Goal: Information Seeking & Learning: Understand process/instructions

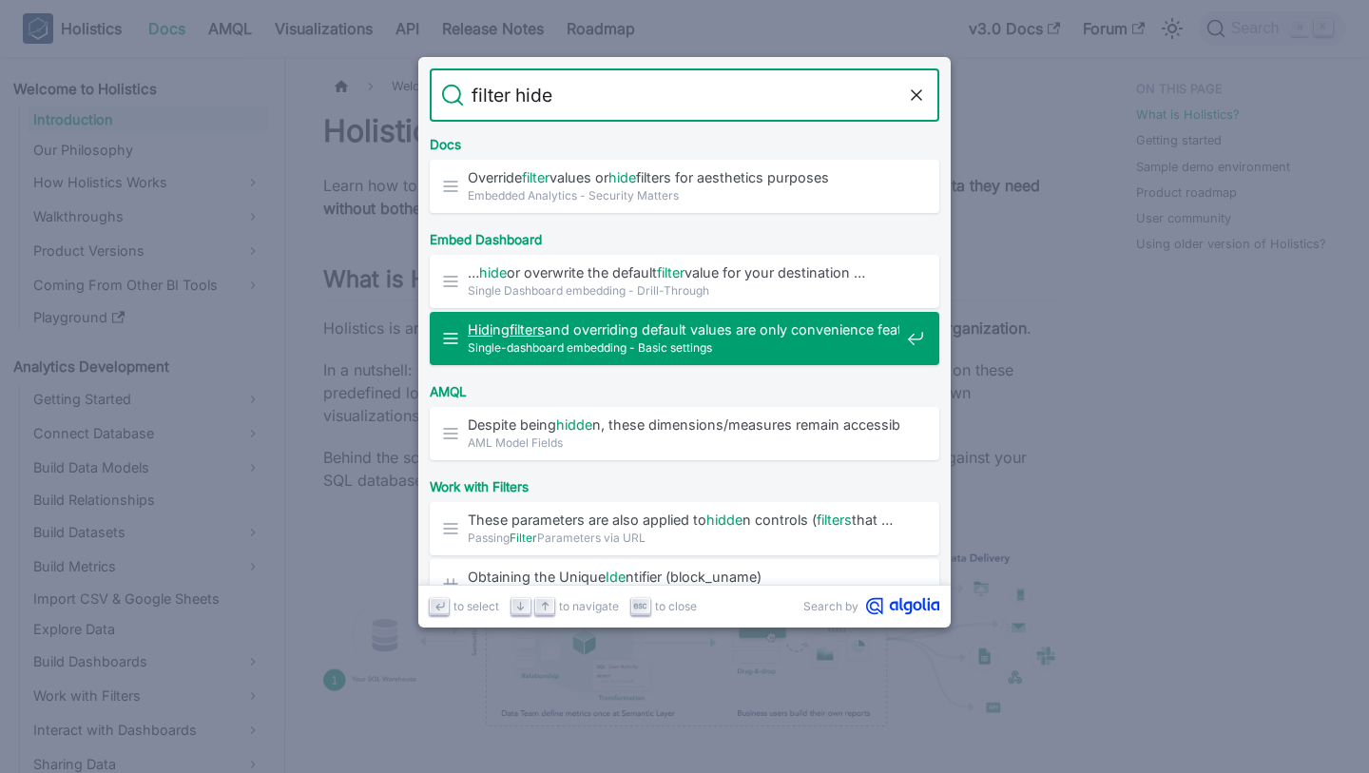
click at [790, 339] on span "Single-dashboard embedding - Basic settings" at bounding box center [684, 347] width 432 height 18
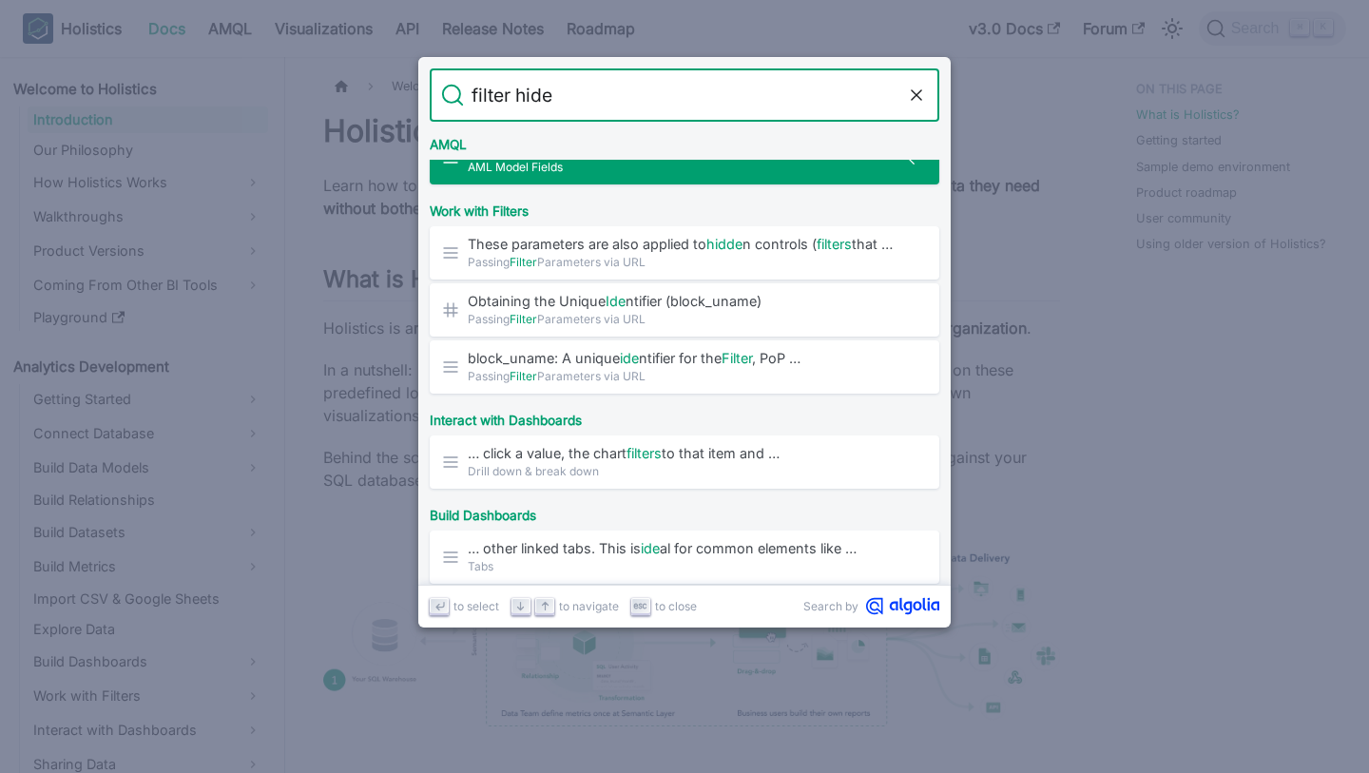
scroll to position [278, 0]
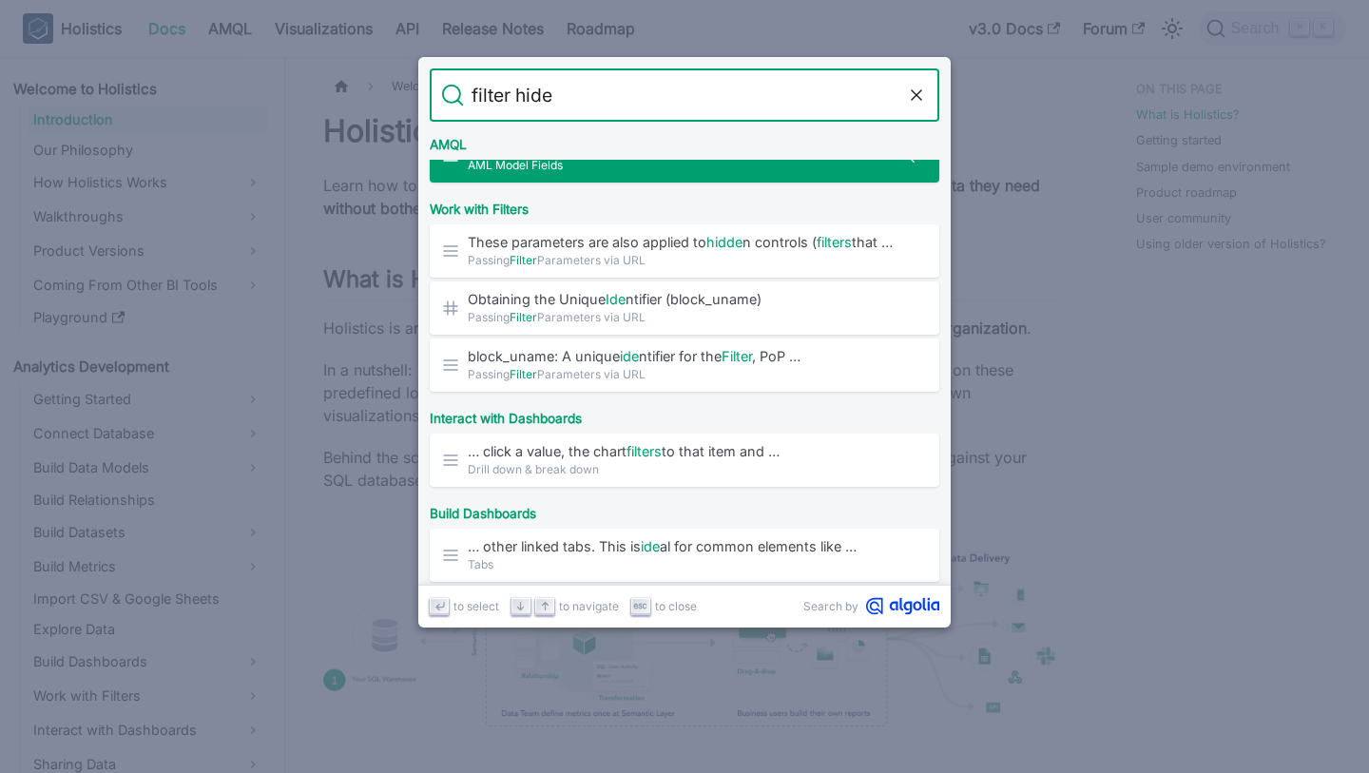
type input "filter hide"
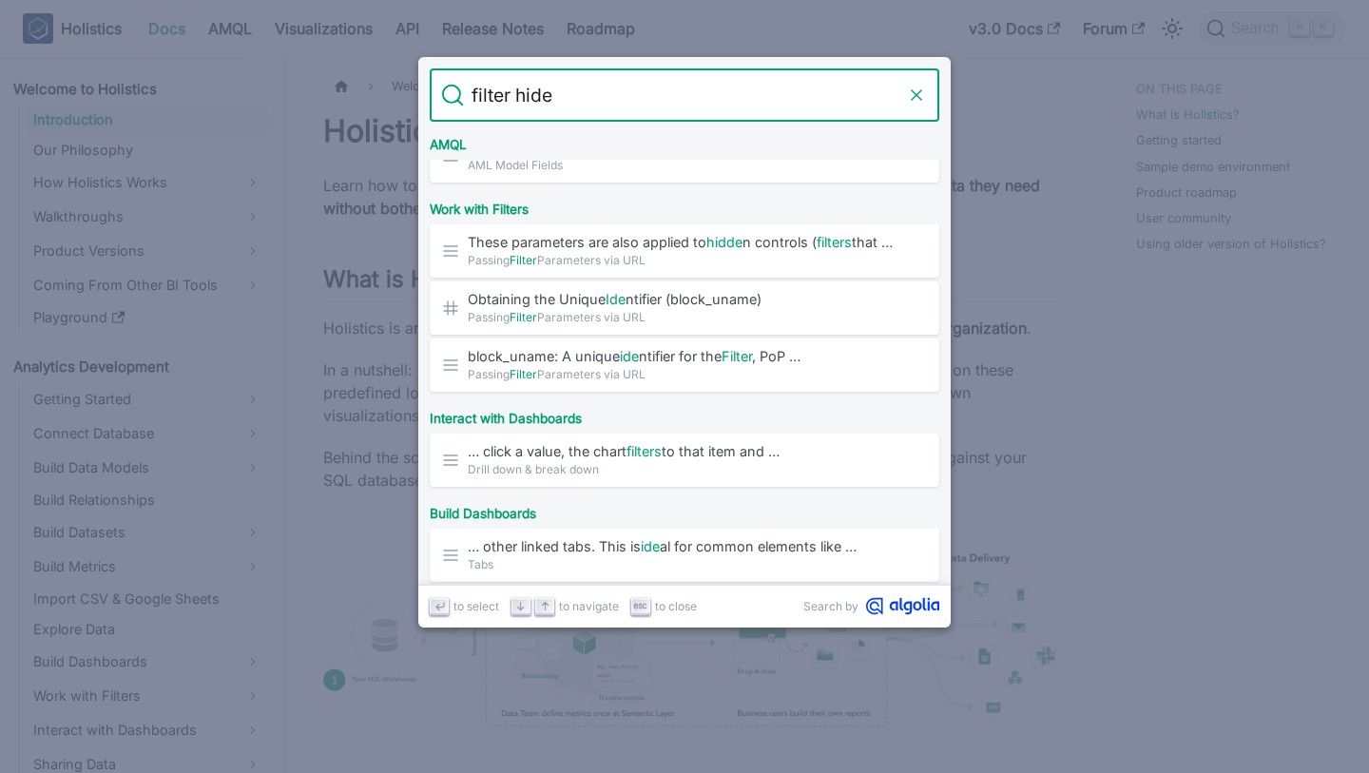
click at [926, 94] on button "Clear the query" at bounding box center [916, 95] width 23 height 23
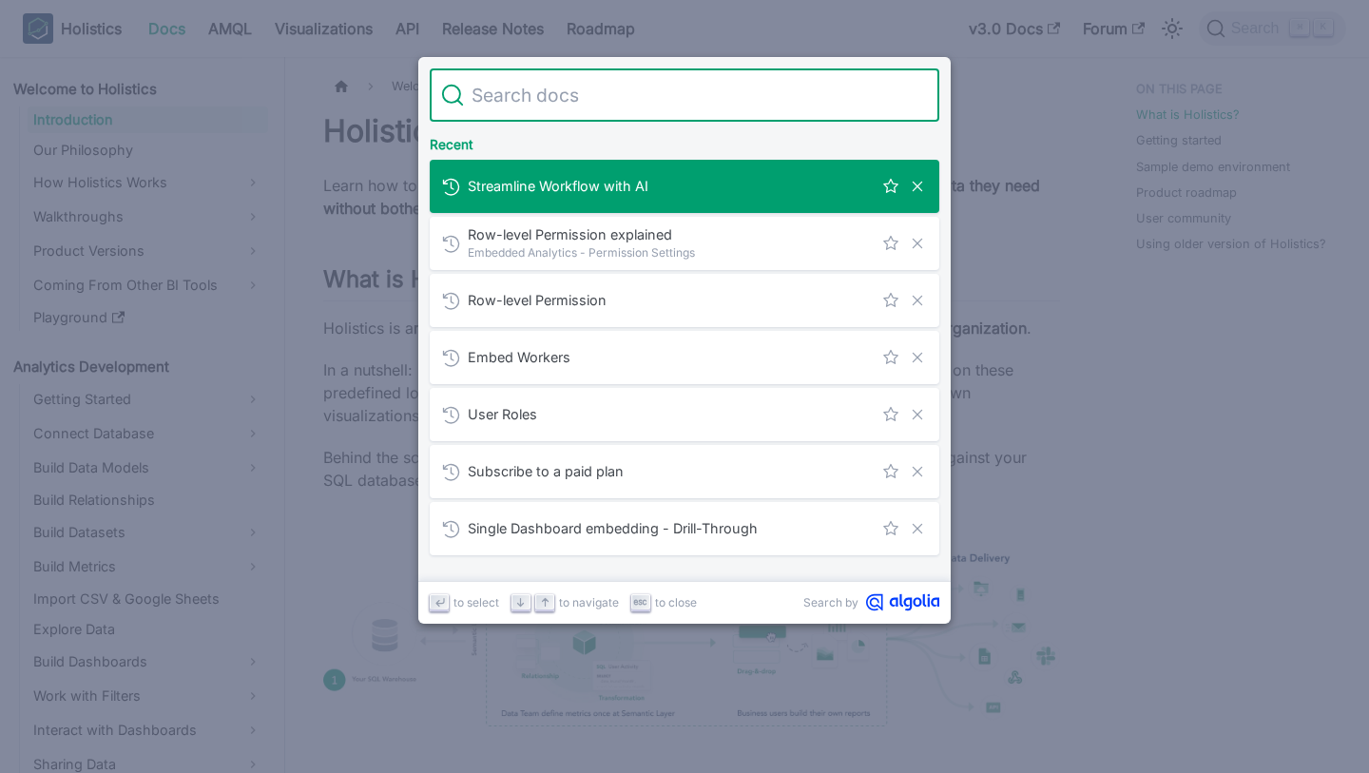
scroll to position [0, 0]
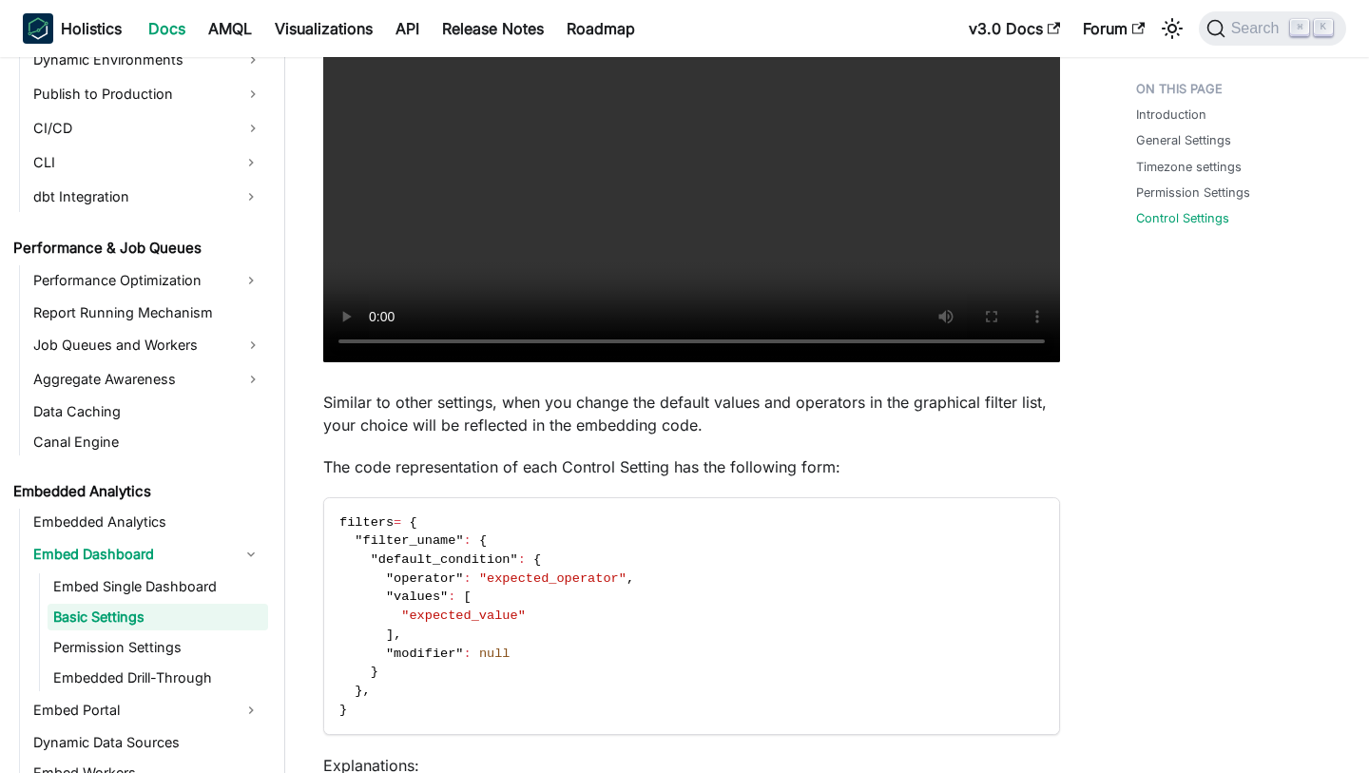
scroll to position [2325, 0]
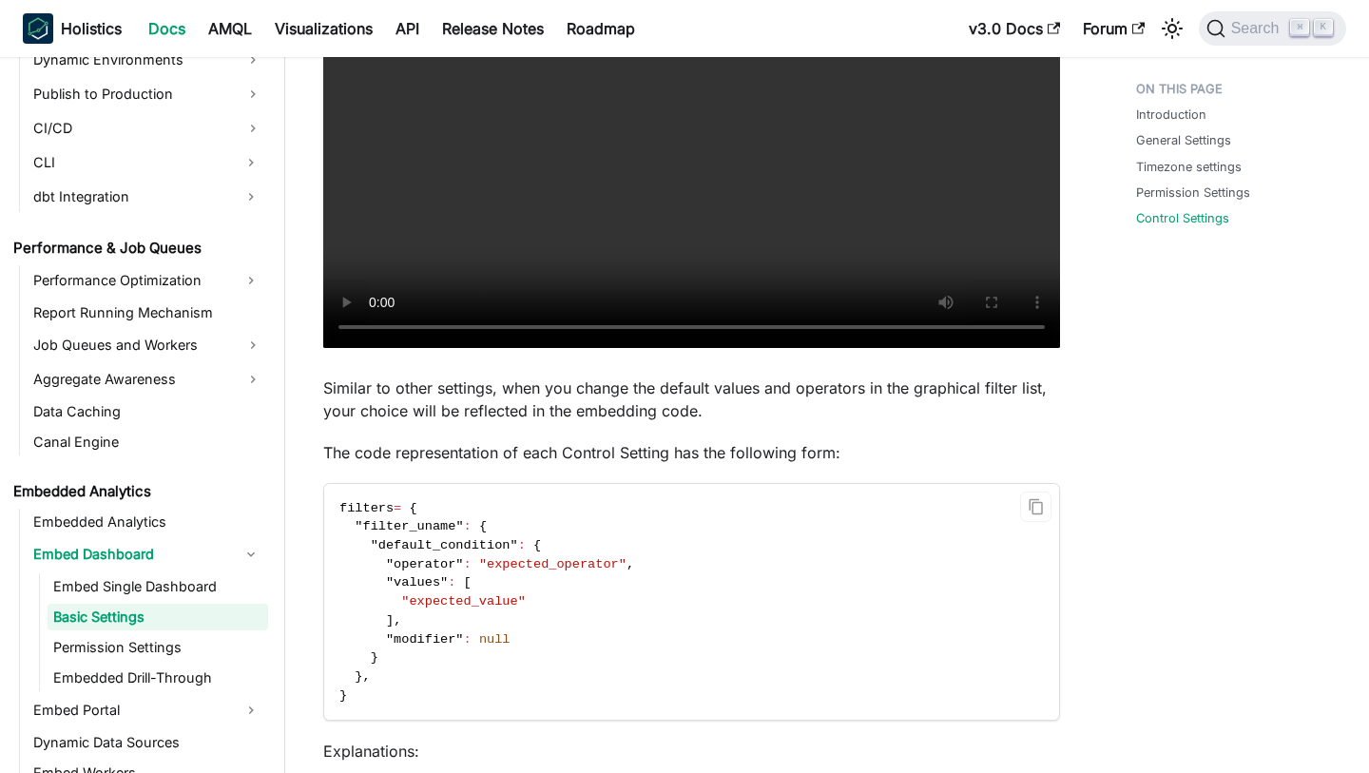
click at [381, 564] on span at bounding box center [362, 564] width 47 height 14
click at [409, 411] on p "Similar to other settings, when you change the default values and operators in …" at bounding box center [691, 399] width 737 height 46
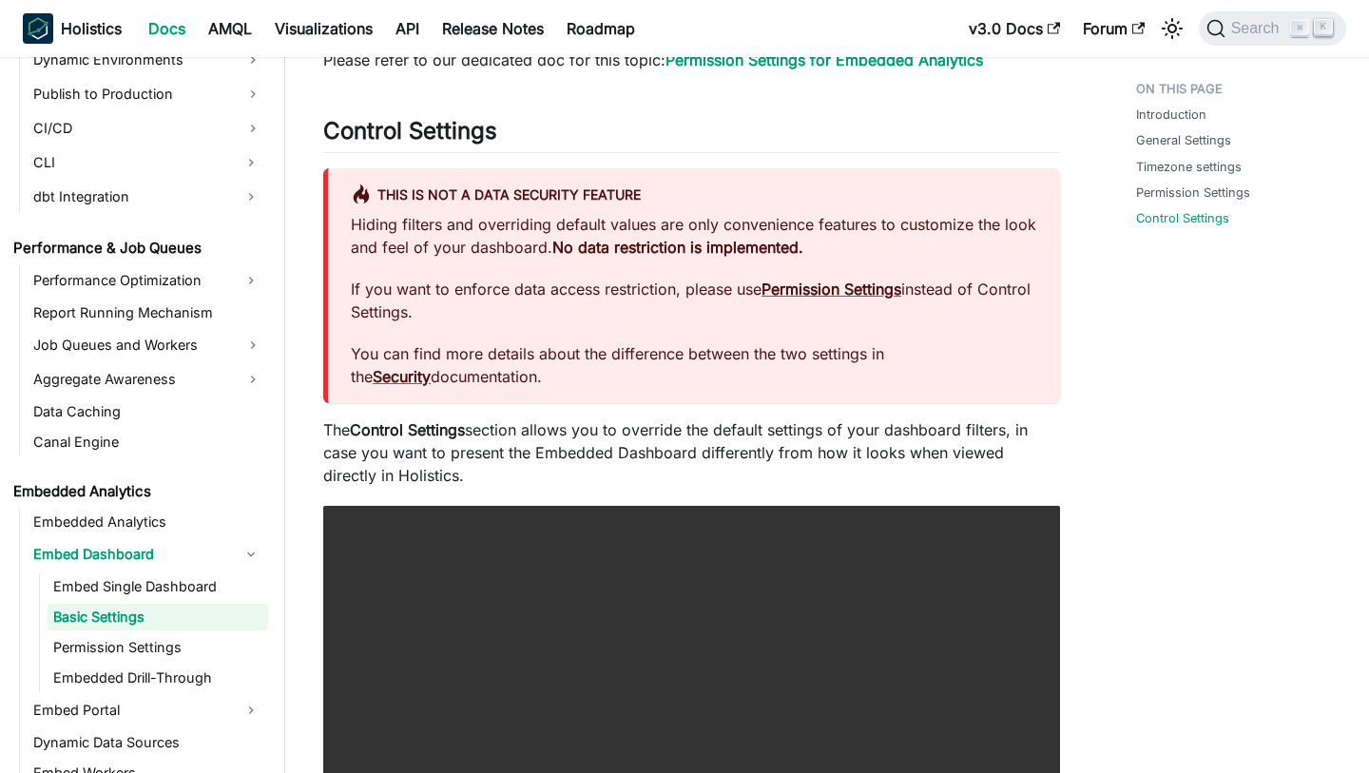
scroll to position [1728, 0]
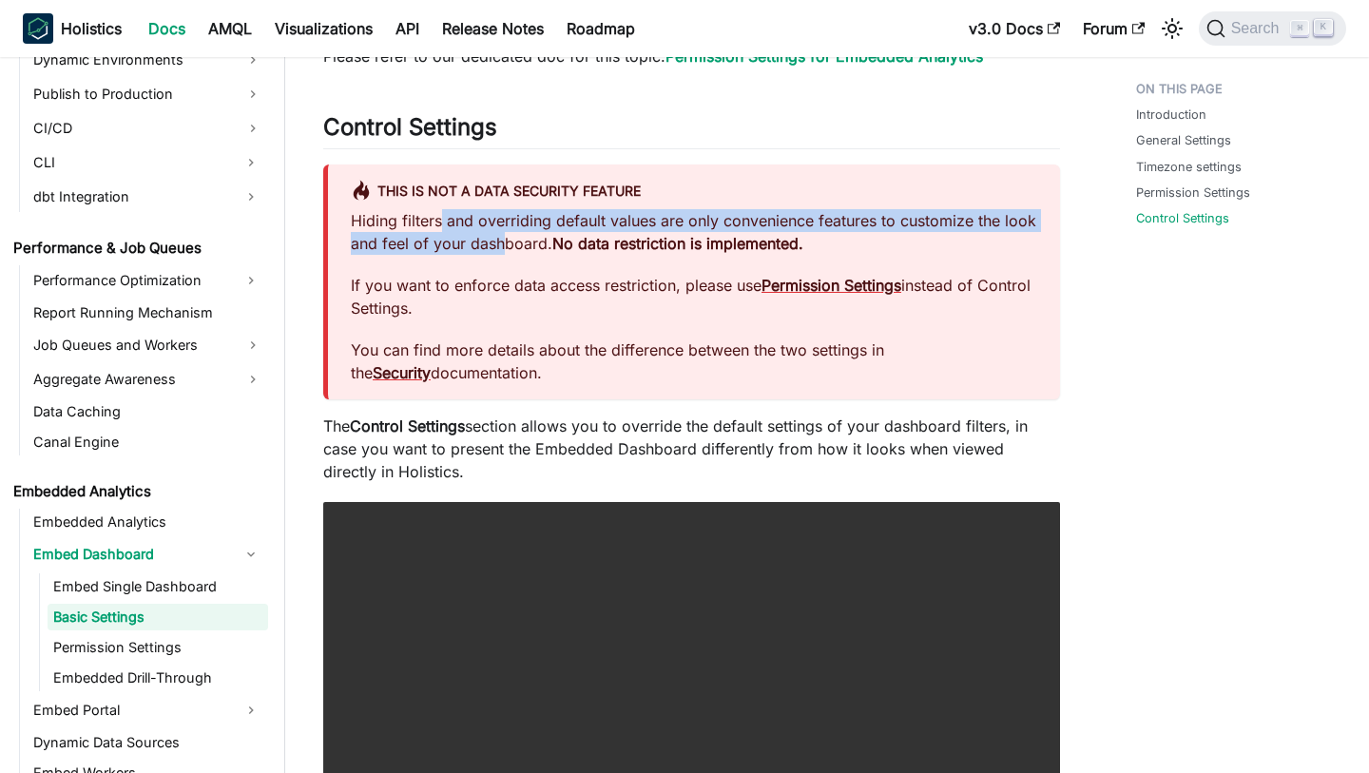
drag, startPoint x: 442, startPoint y: 220, endPoint x: 508, endPoint y: 246, distance: 70.8
click at [508, 246] on p "Hiding filters and overriding default values are only convenience features to c…" at bounding box center [694, 232] width 686 height 46
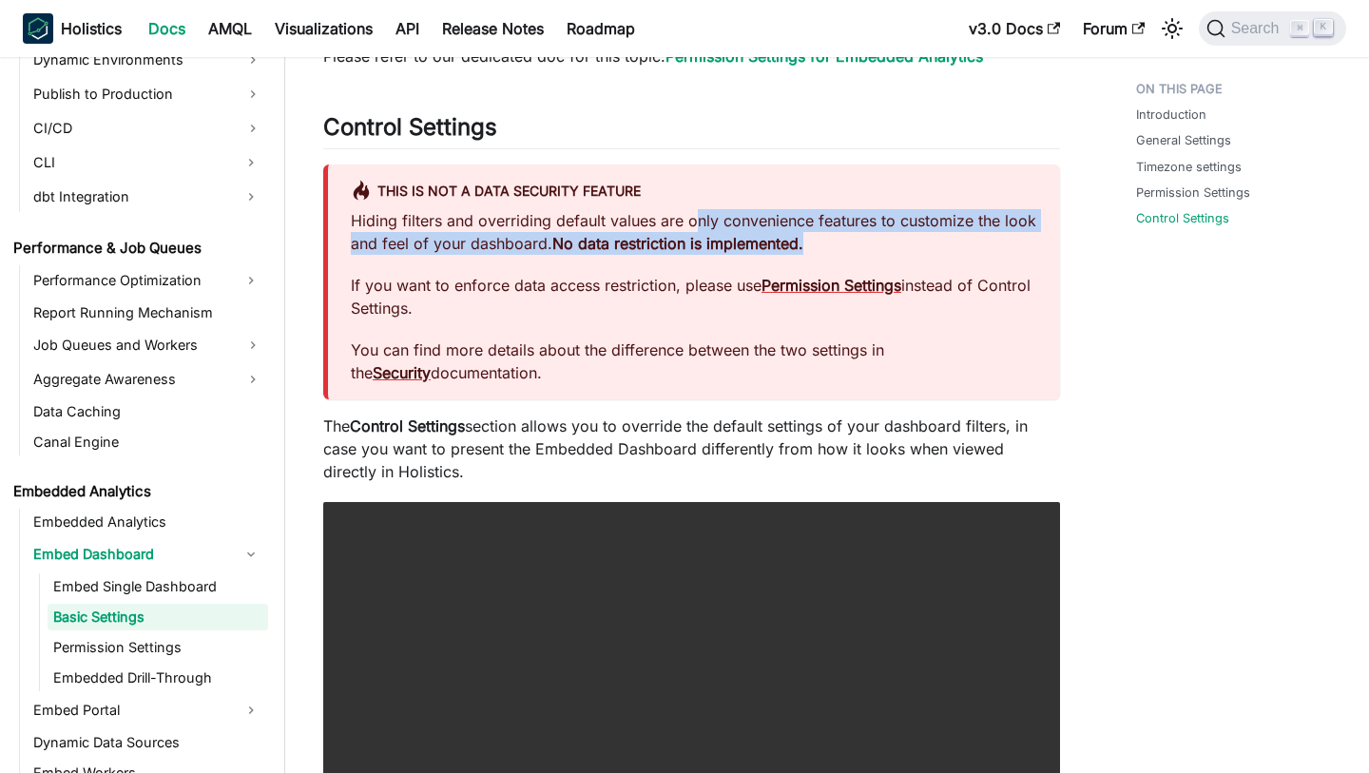
drag, startPoint x: 832, startPoint y: 249, endPoint x: 692, endPoint y: 222, distance: 142.2
click at [692, 222] on p "Hiding filters and overriding default values are only convenience features to c…" at bounding box center [694, 232] width 686 height 46
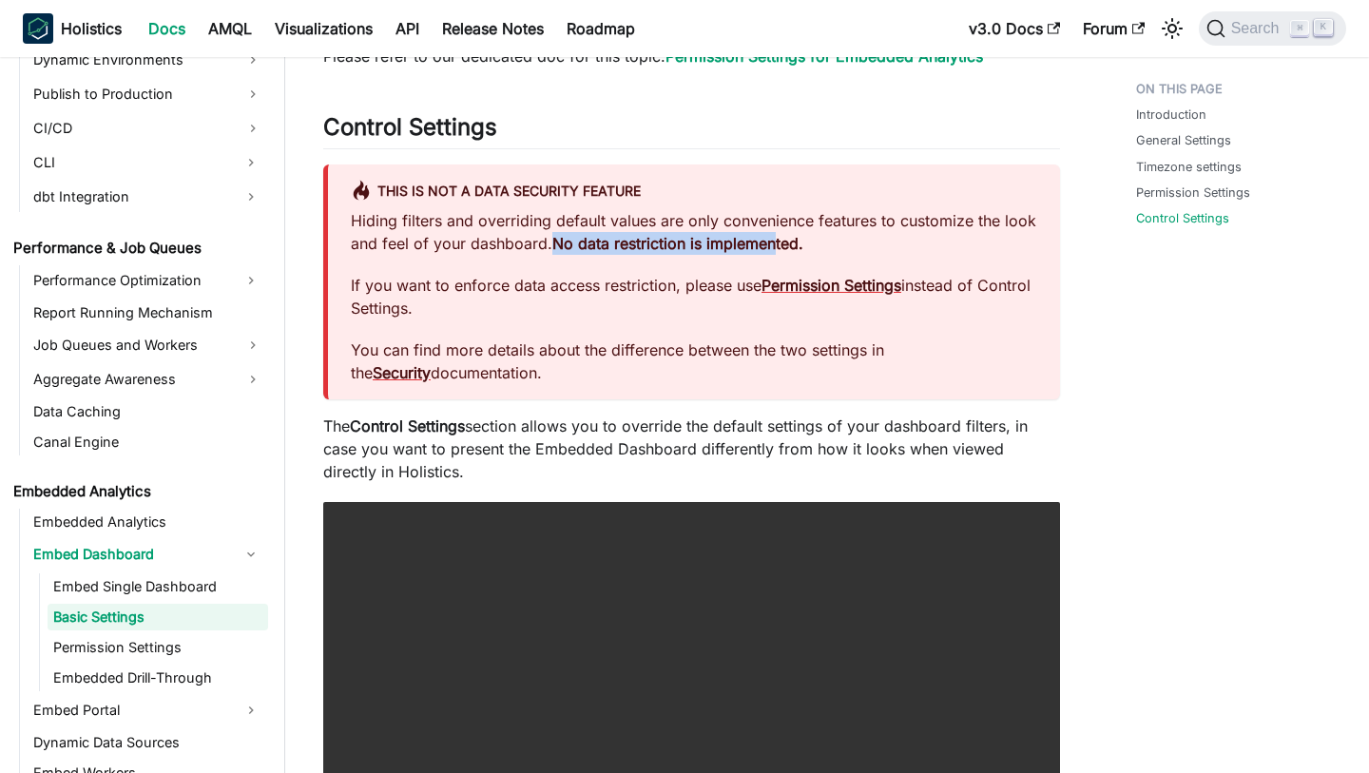
drag, startPoint x: 559, startPoint y: 245, endPoint x: 787, endPoint y: 249, distance: 228.2
click at [787, 249] on strong "No data restriction is implemented." at bounding box center [677, 243] width 251 height 19
click at [614, 315] on p "If you want to enforce data access restriction, please use Permission Settings …" at bounding box center [694, 297] width 686 height 46
click at [441, 285] on p "If you want to enforce data access restriction, please use Permission Settings …" at bounding box center [694, 297] width 686 height 46
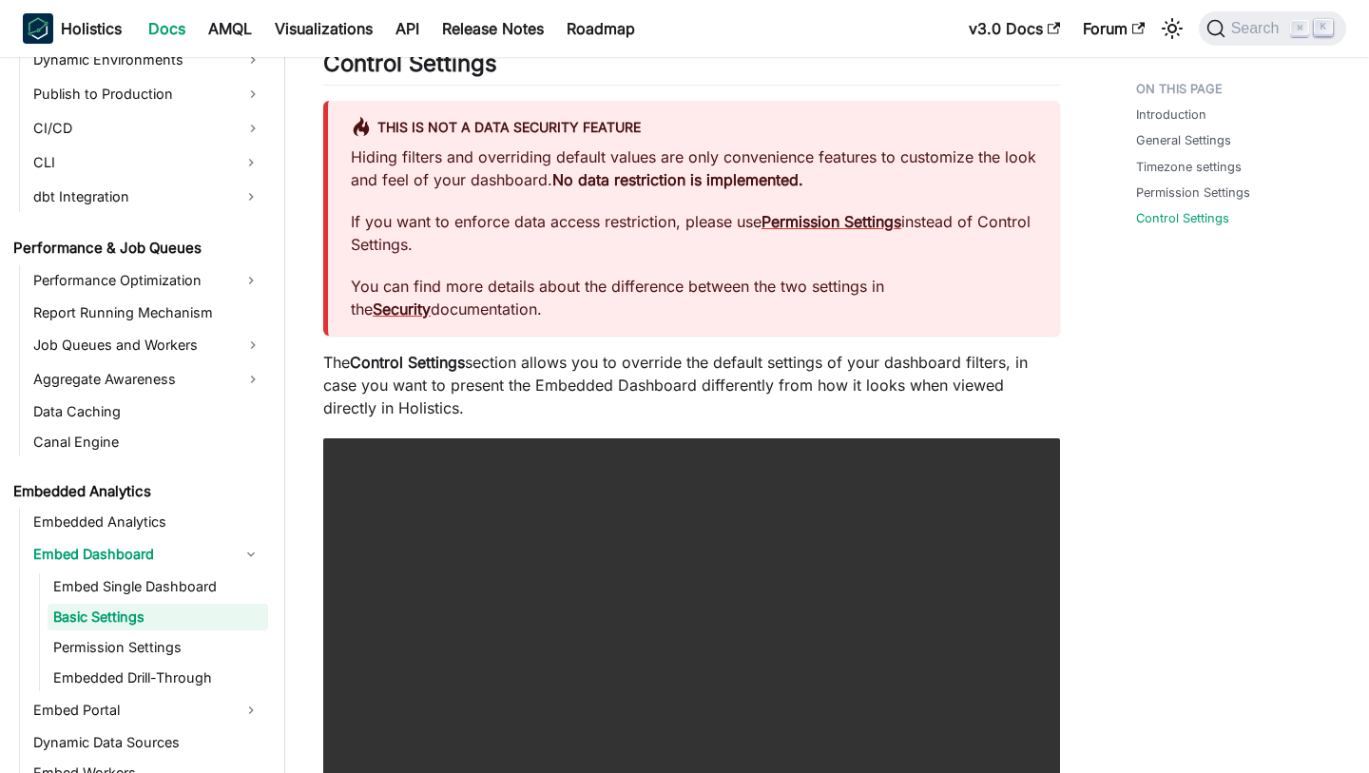
scroll to position [1870, 0]
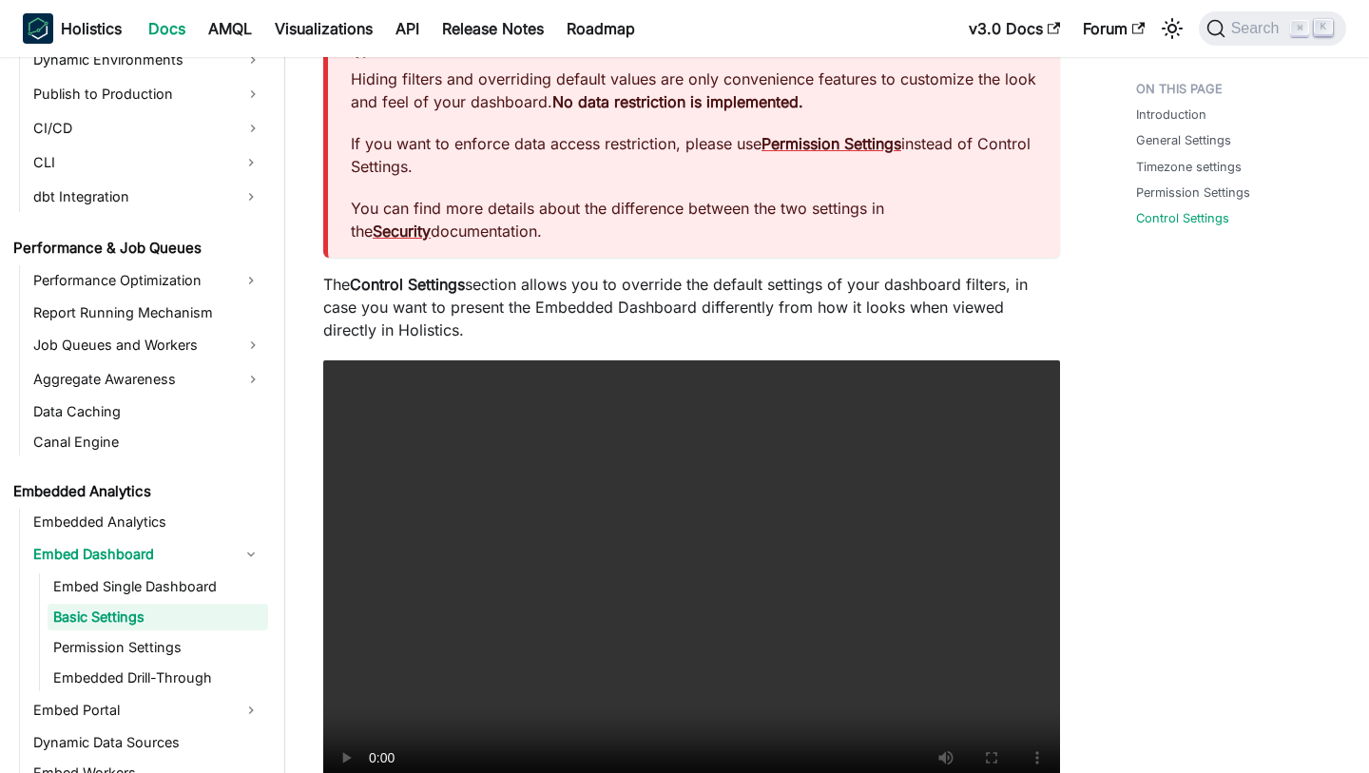
click at [448, 319] on p "The Control Settings section allows you to override the default settings of you…" at bounding box center [691, 307] width 737 height 68
drag, startPoint x: 513, startPoint y: 284, endPoint x: 557, endPoint y: 295, distance: 45.0
click at [557, 295] on p "The Control Settings section allows you to override the default settings of you…" at bounding box center [691, 307] width 737 height 68
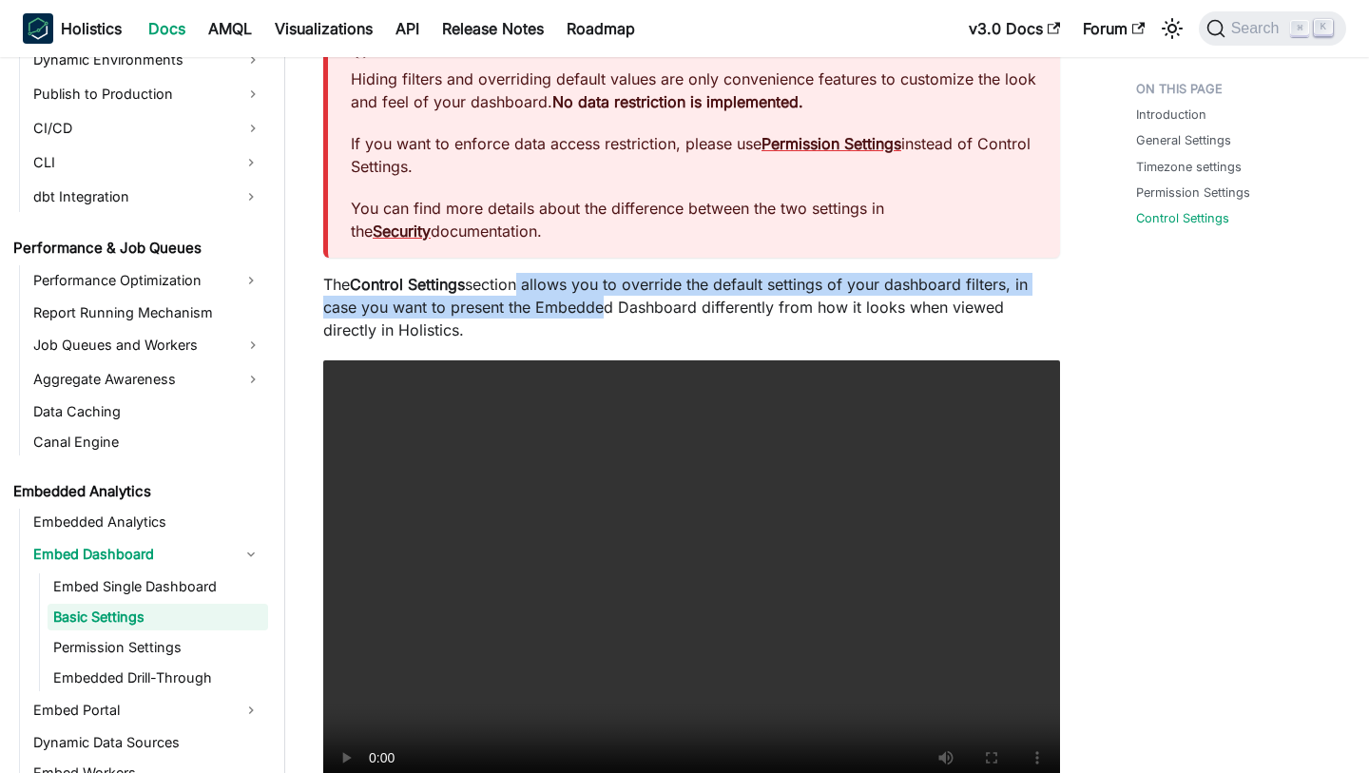
drag, startPoint x: 526, startPoint y: 273, endPoint x: 597, endPoint y: 306, distance: 78.7
click at [597, 306] on p "The Control Settings section allows you to override the default settings of you…" at bounding box center [691, 307] width 737 height 68
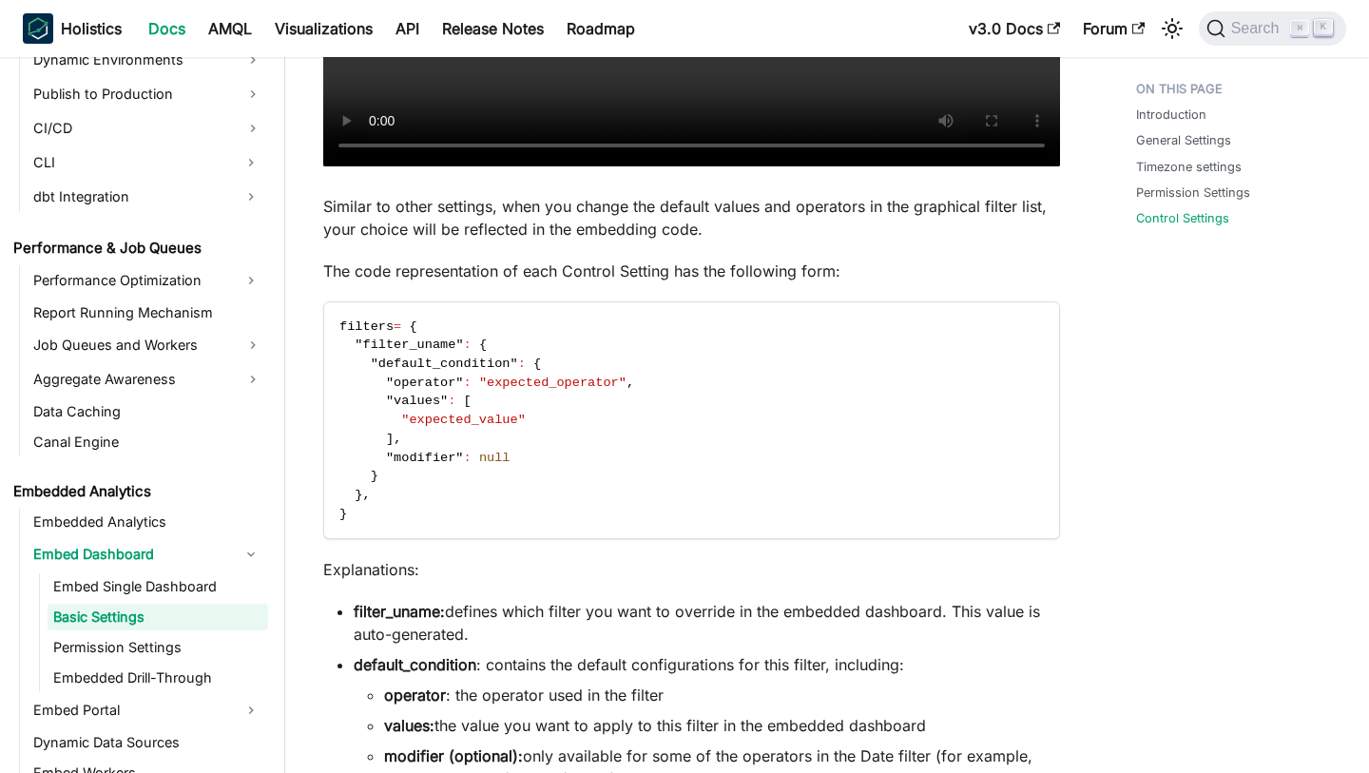
scroll to position [2531, 0]
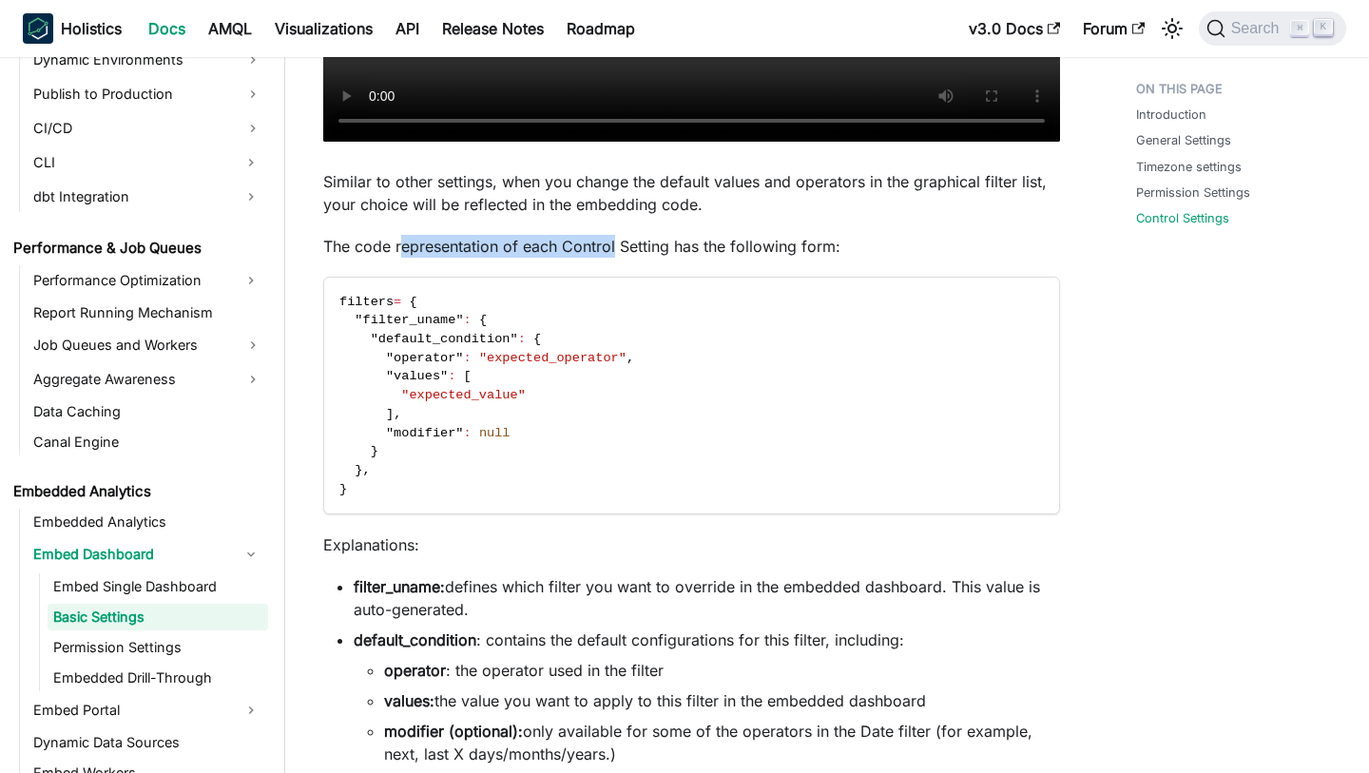
drag, startPoint x: 401, startPoint y: 250, endPoint x: 613, endPoint y: 250, distance: 212.0
click at [613, 250] on p "The code representation of each Control Setting has the following form:" at bounding box center [691, 246] width 737 height 23
drag, startPoint x: 577, startPoint y: 250, endPoint x: 750, endPoint y: 249, distance: 173.0
click at [750, 249] on p "The code representation of each Control Setting has the following form:" at bounding box center [691, 246] width 737 height 23
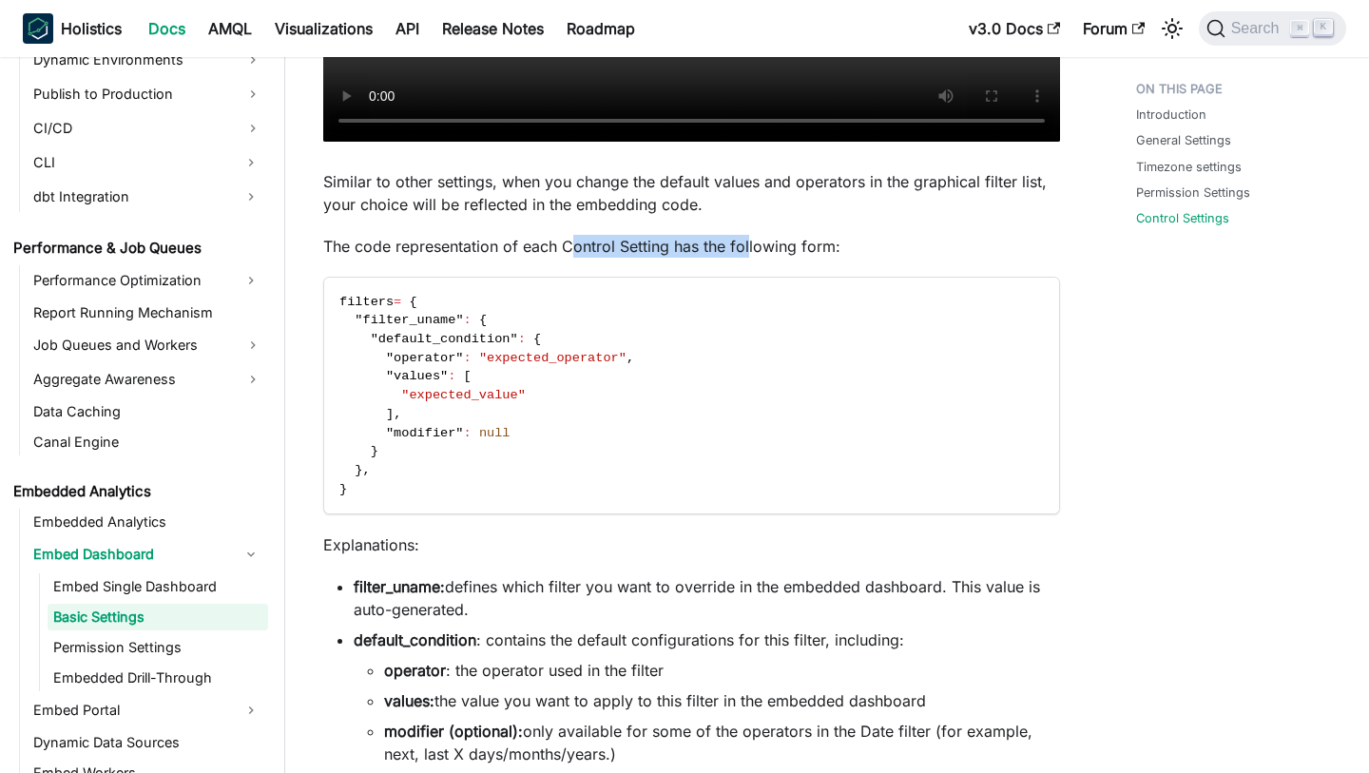
click at [750, 249] on p "The code representation of each Control Setting has the following form:" at bounding box center [691, 246] width 737 height 23
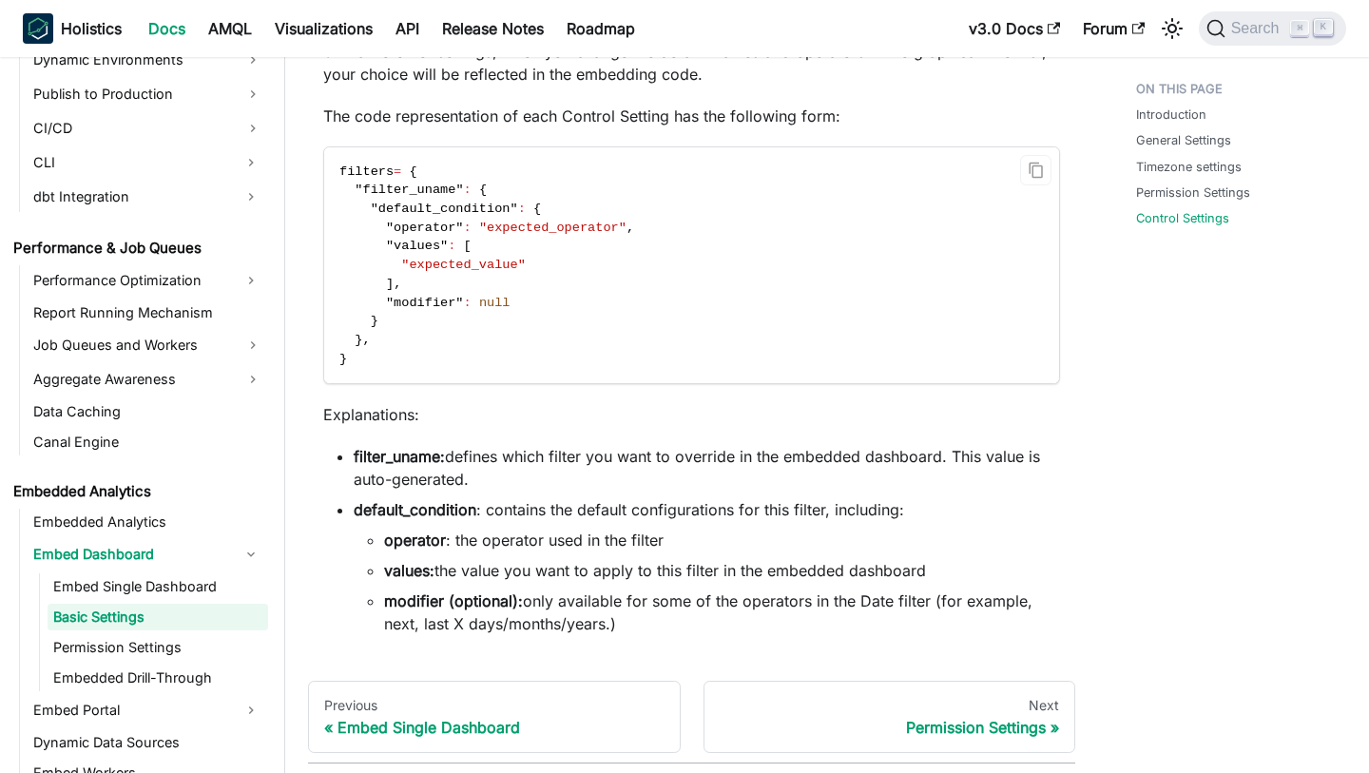
scroll to position [2662, 0]
click at [473, 505] on strong "default_condition" at bounding box center [415, 508] width 123 height 19
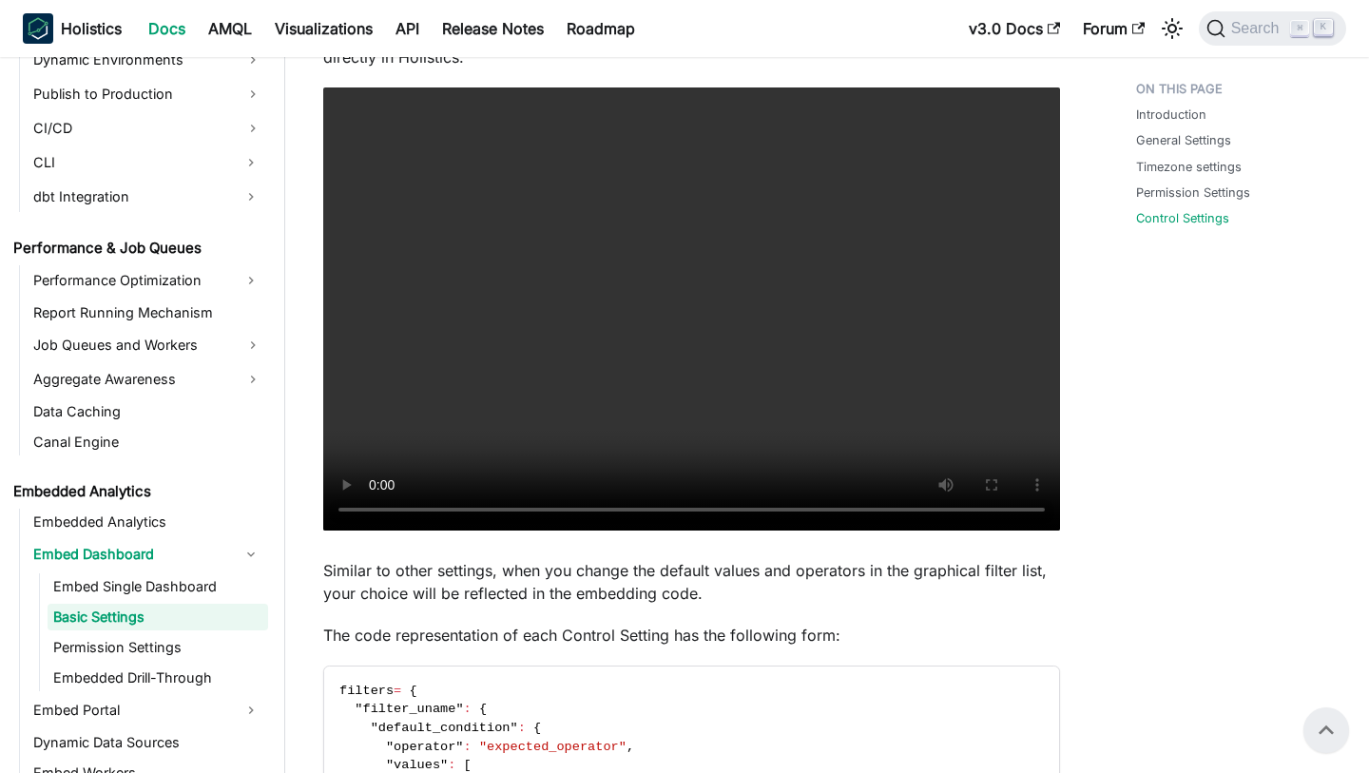
scroll to position [2117, 0]
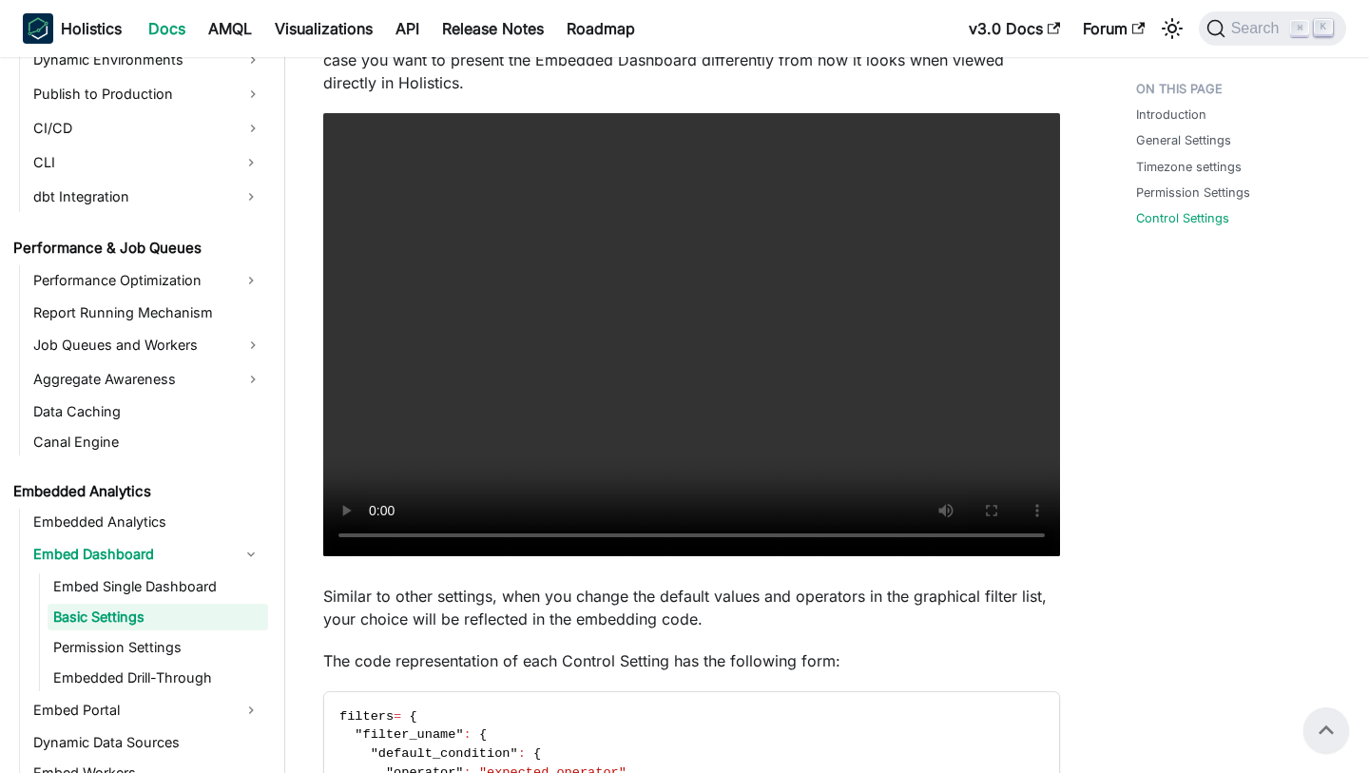
click at [644, 86] on p "The Control Settings section allows you to override the default settings of you…" at bounding box center [691, 60] width 737 height 68
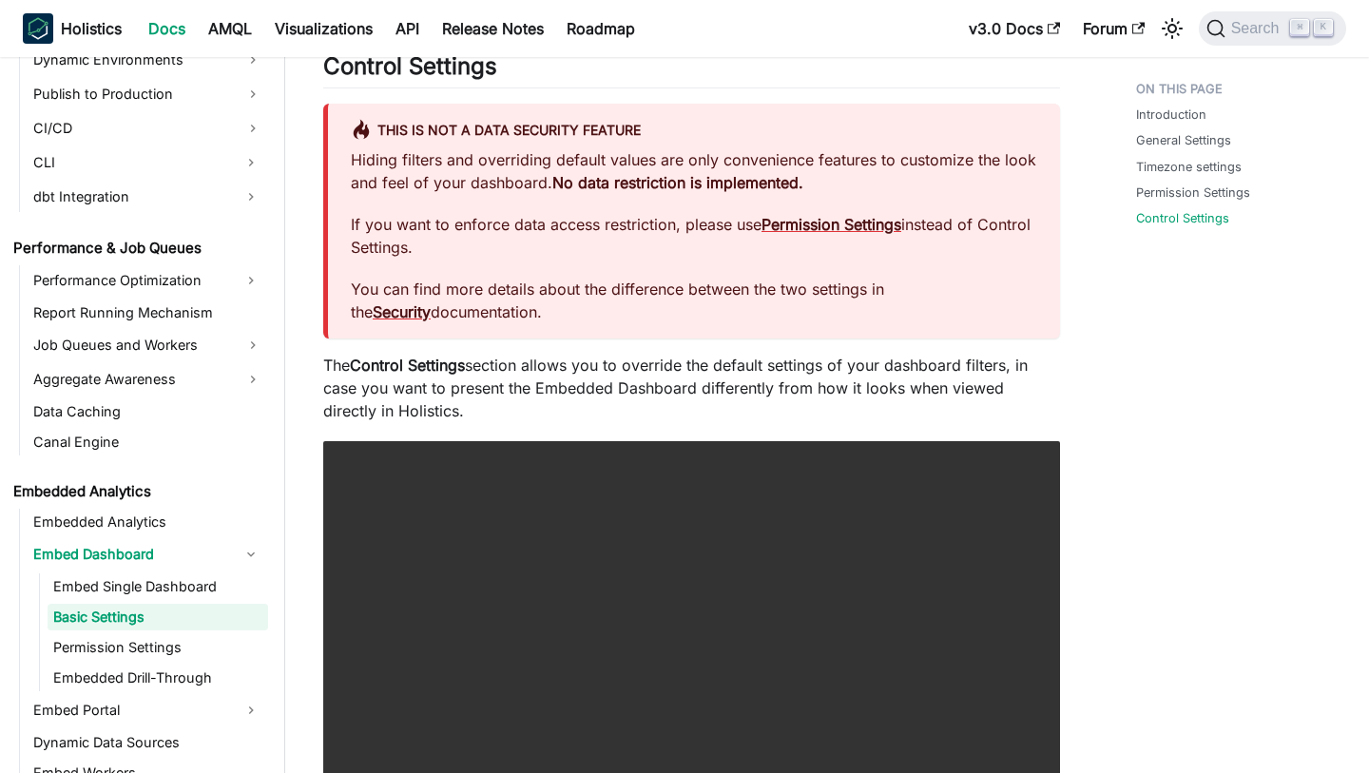
scroll to position [1791, 0]
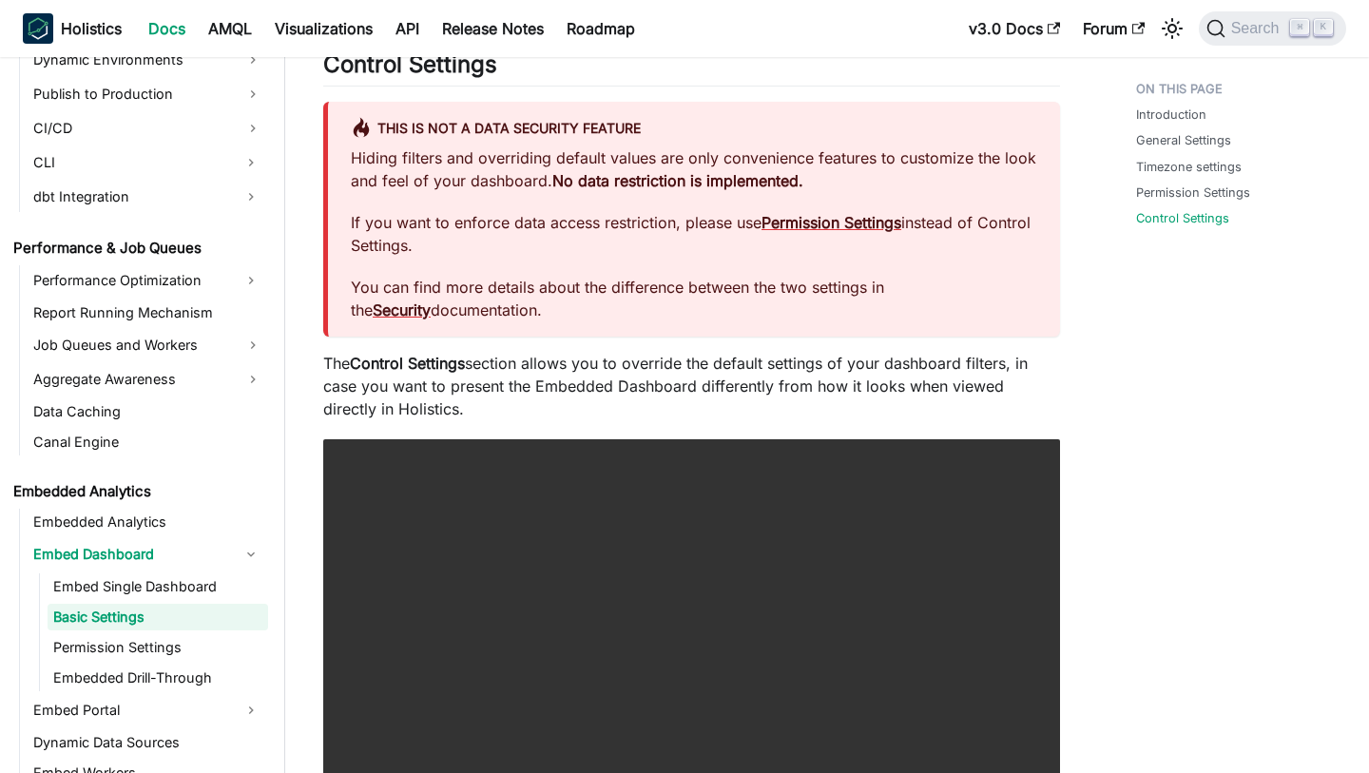
click at [733, 377] on p "The Control Settings section allows you to override the default settings of you…" at bounding box center [691, 386] width 737 height 68
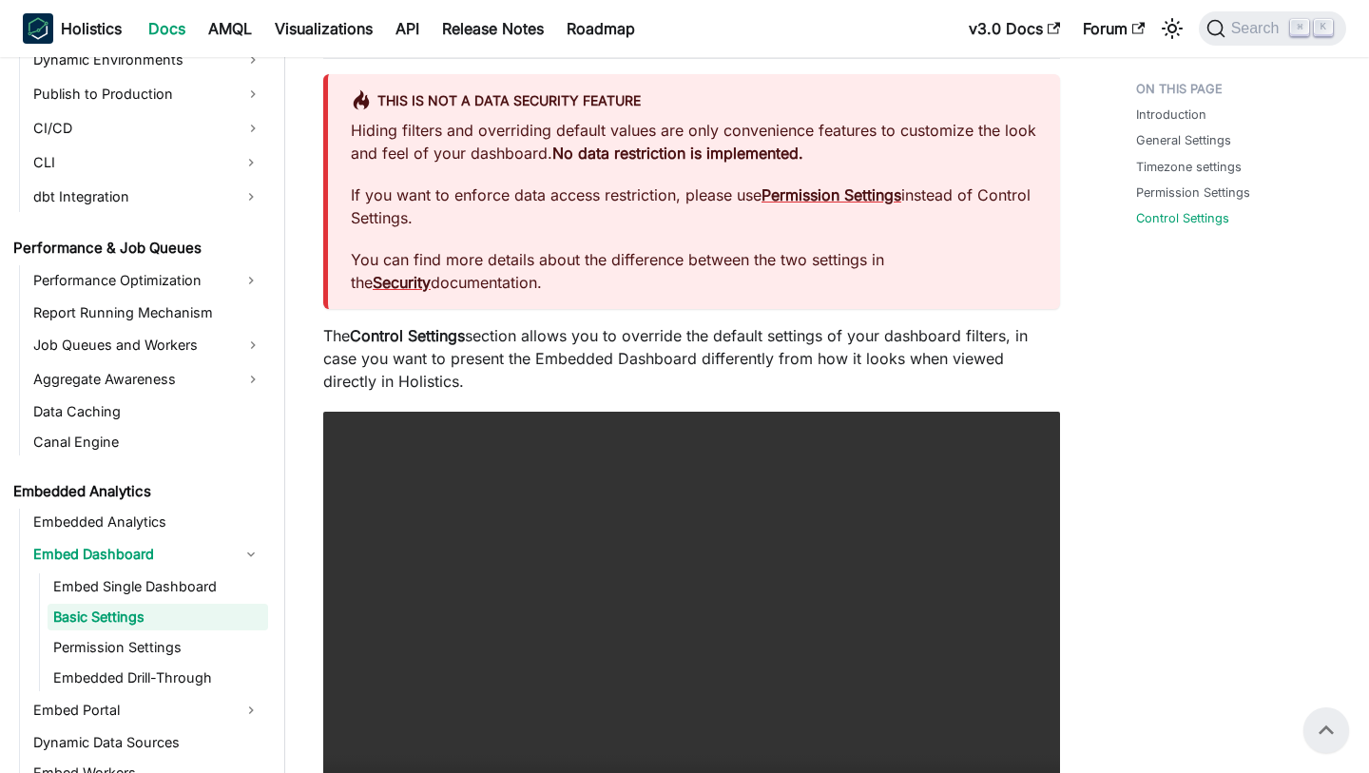
scroll to position [1724, 0]
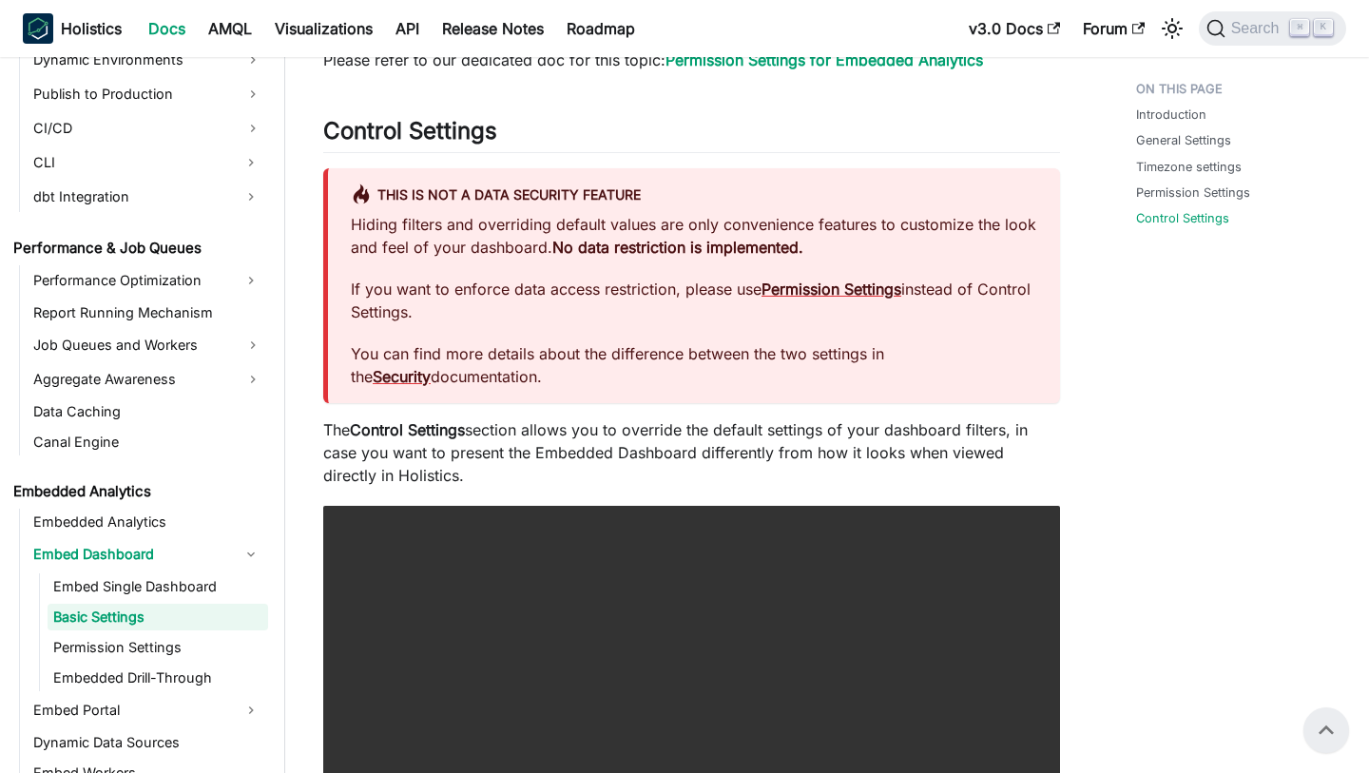
click at [840, 219] on p "Hiding filters and overriding default values are only convenience features to c…" at bounding box center [694, 236] width 686 height 46
click at [187, 587] on link "Embed Single Dashboard" at bounding box center [158, 586] width 221 height 27
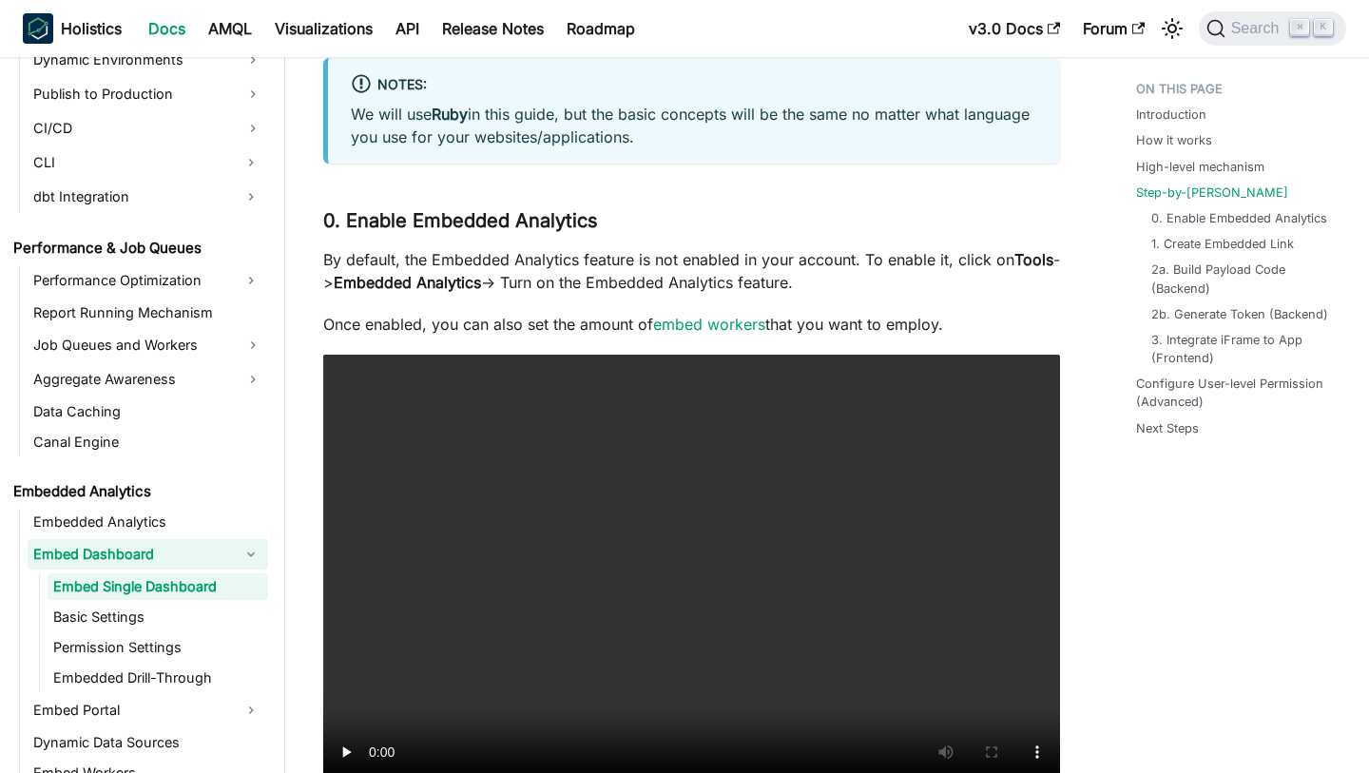
scroll to position [2067, 0]
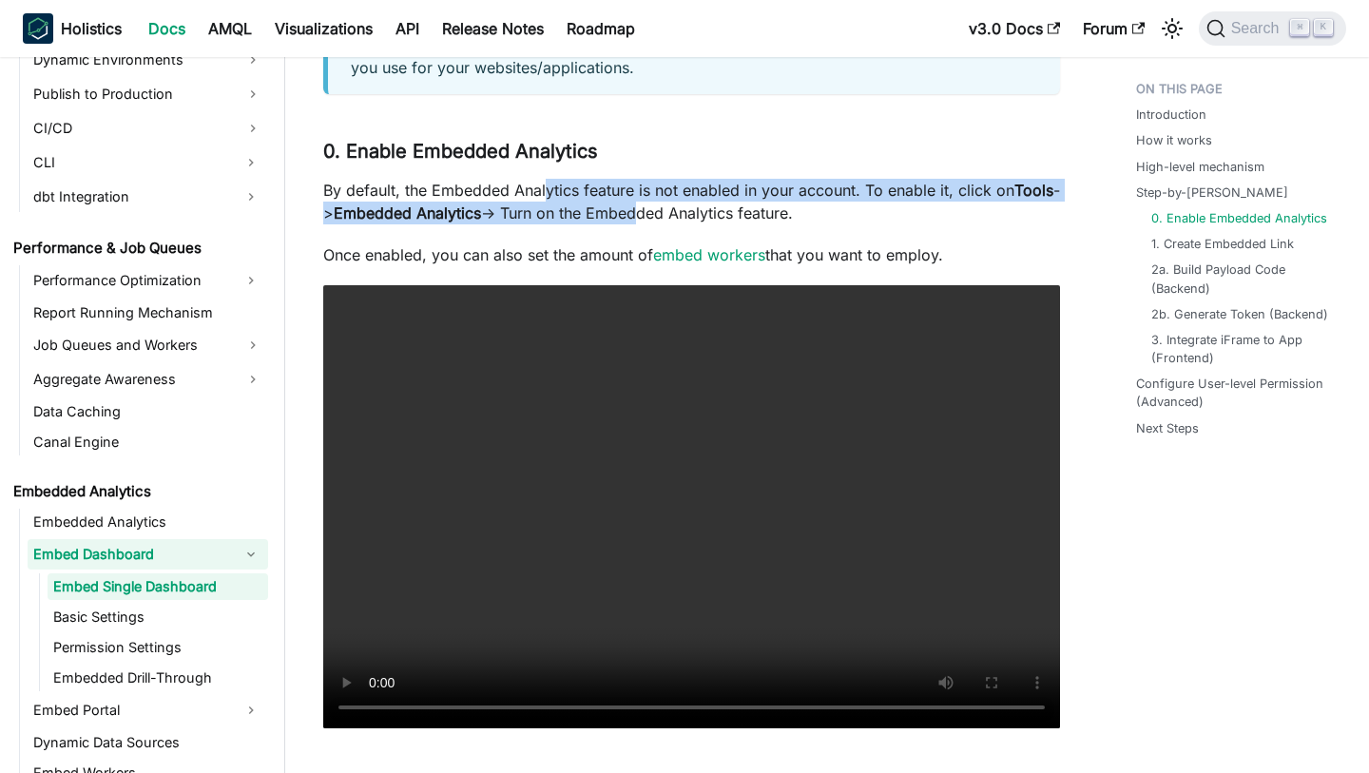
drag, startPoint x: 547, startPoint y: 191, endPoint x: 650, endPoint y: 211, distance: 105.5
click at [650, 211] on p "By default, the Embedded Analytics feature is not enabled in your account. To e…" at bounding box center [691, 202] width 737 height 46
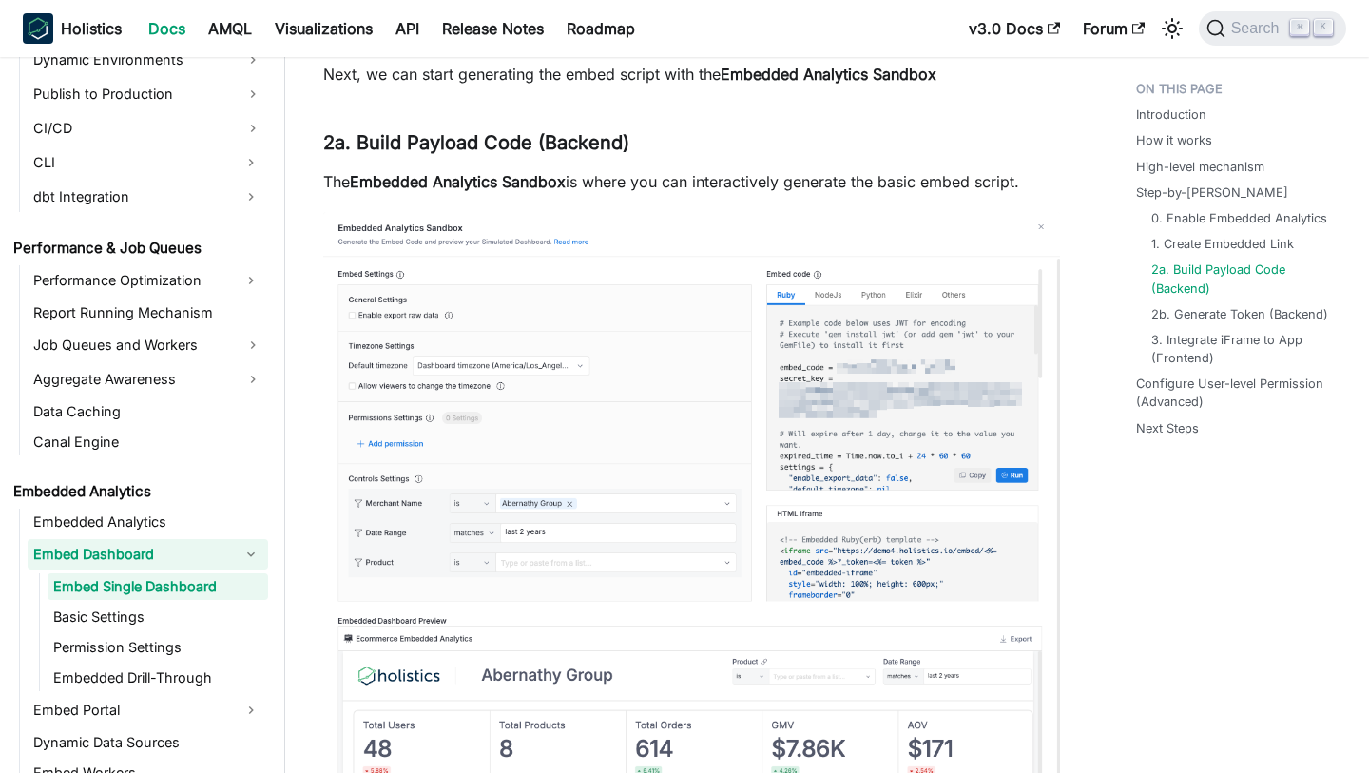
scroll to position [3703, 0]
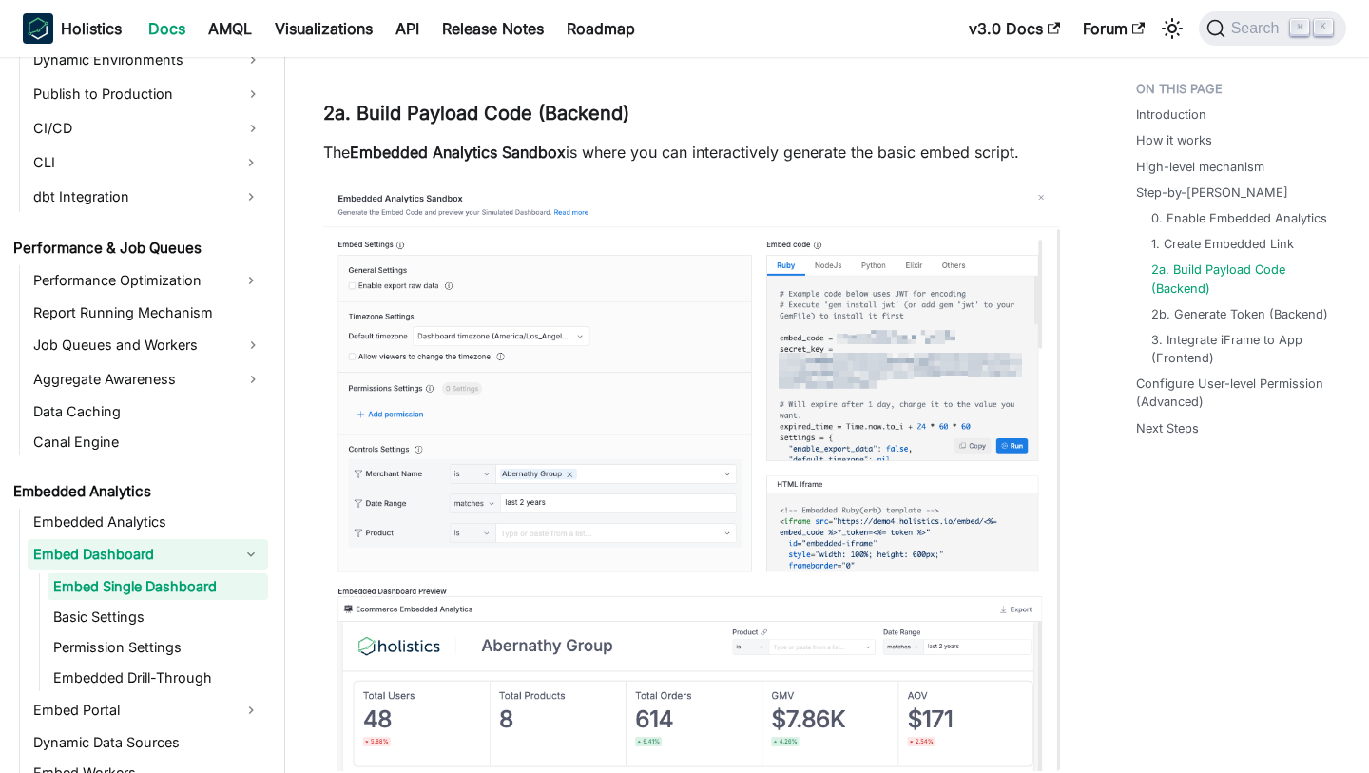
click at [641, 157] on p "The Embedded Analytics Sandbox is where you can interactively generate the basi…" at bounding box center [691, 152] width 737 height 23
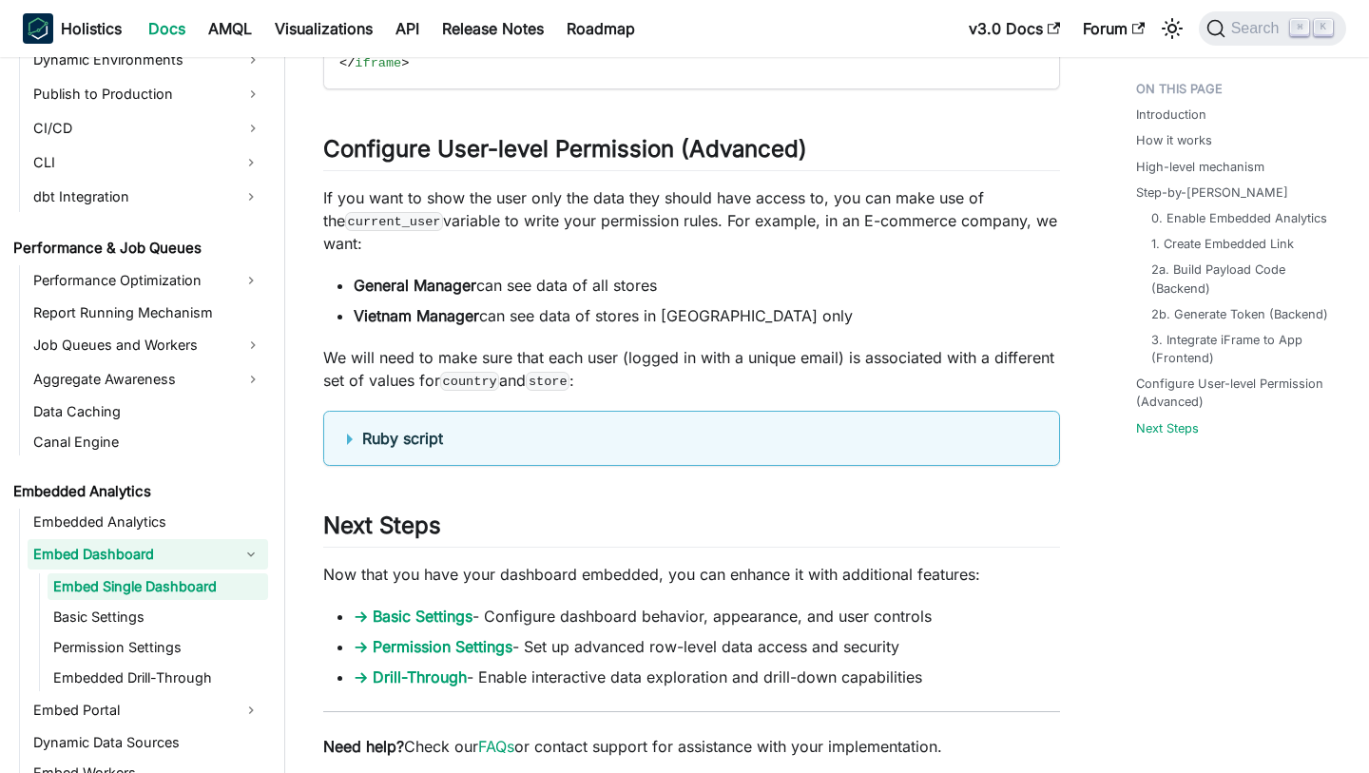
scroll to position [6414, 0]
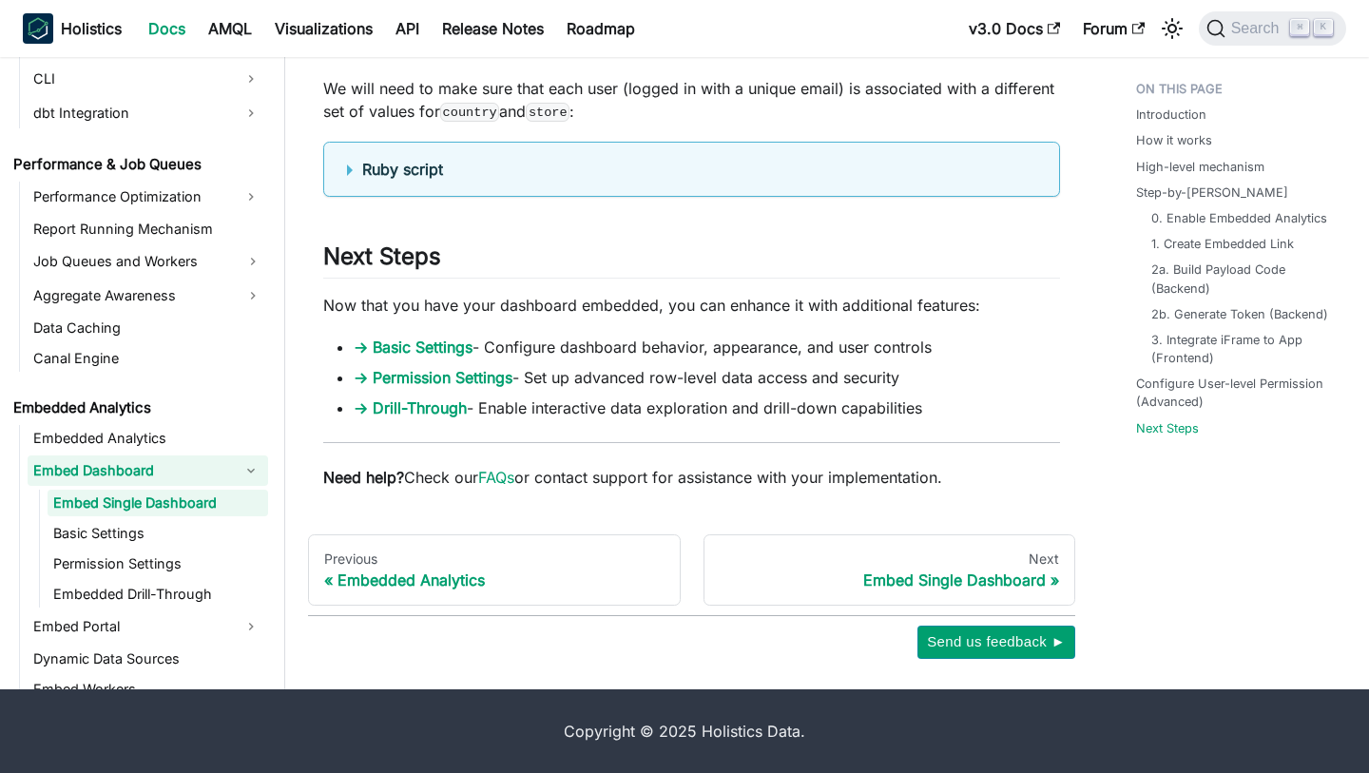
click at [564, 352] on li "→ Basic Settings - Configure dashboard behavior, appearance, and user controls" at bounding box center [707, 347] width 706 height 23
click at [762, 315] on p "Now that you have your dashboard embedded, you can enhance it with additional f…" at bounding box center [691, 305] width 737 height 23
